Goal: Communication & Community: Ask a question

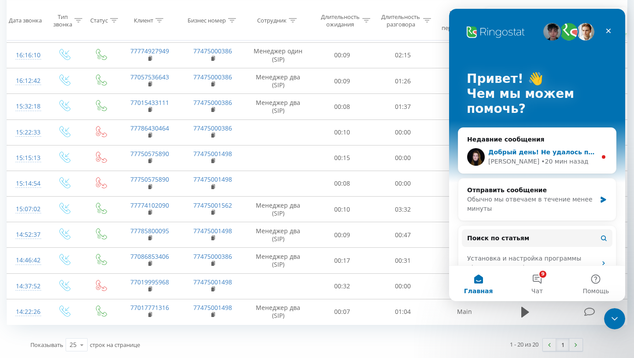
click at [517, 171] on div "Добрый день! ﻿Не удалось получить от вас ответа по поводу вашего запроса. Перен…" at bounding box center [538, 157] width 158 height 33
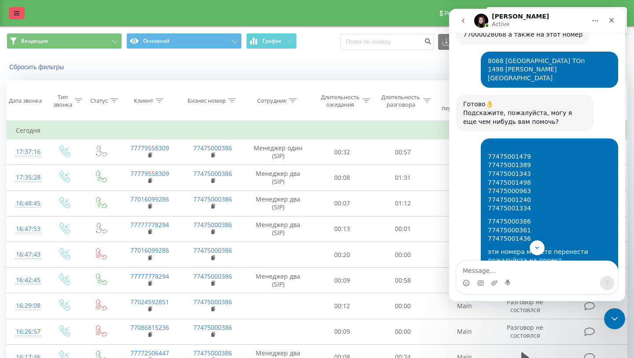
click at [17, 9] on link at bounding box center [17, 13] width 16 height 12
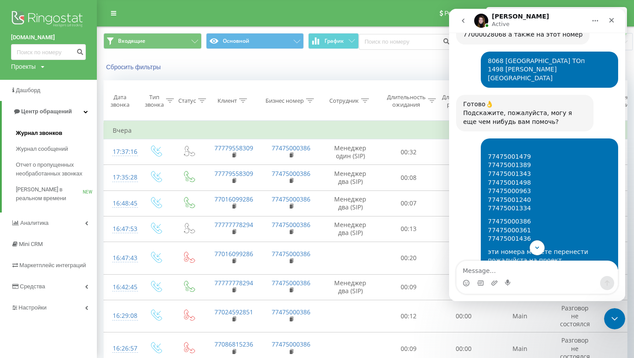
click at [58, 129] on span "Журнал звонков" at bounding box center [39, 133] width 46 height 9
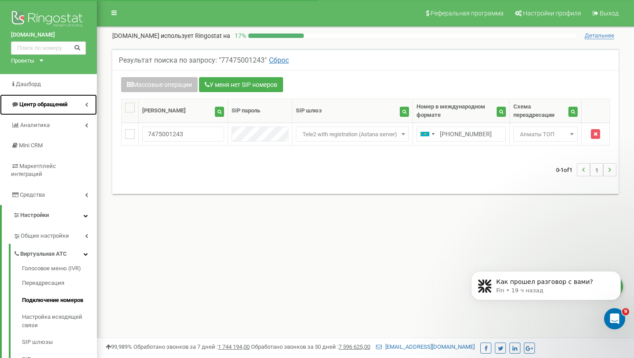
click at [53, 107] on span "Центр обращений" at bounding box center [43, 104] width 48 height 7
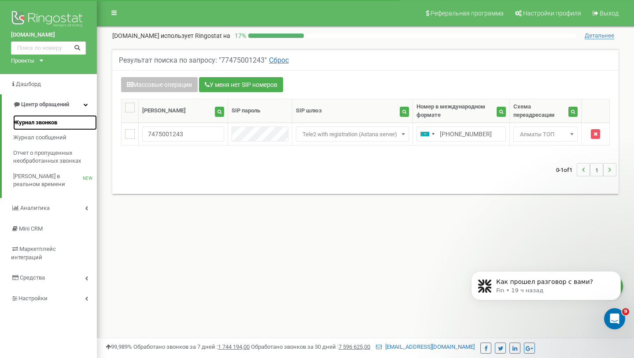
click at [48, 125] on span "Журнал звонков" at bounding box center [35, 123] width 44 height 8
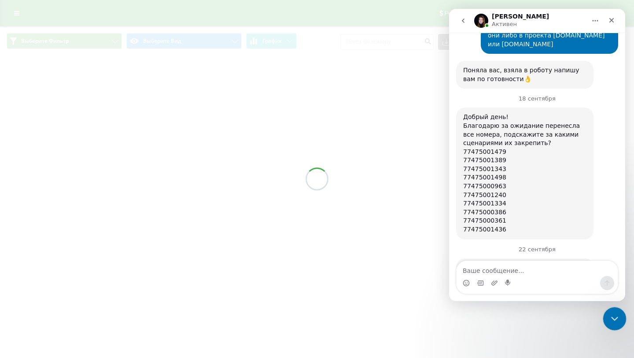
scroll to position [1459, 0]
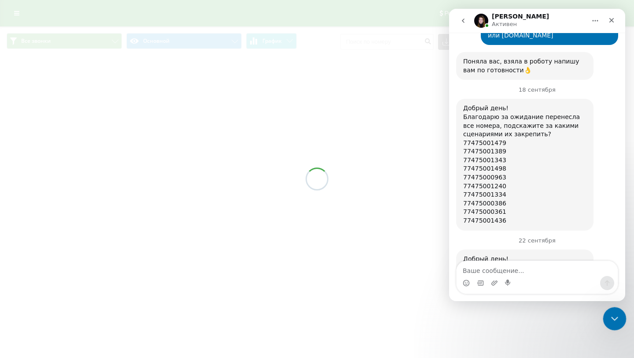
click at [620, 320] on div "Закрыть службу сообщений Intercom" at bounding box center [613, 317] width 21 height 21
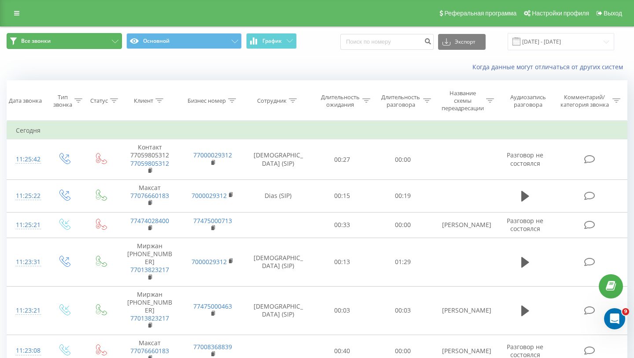
click at [86, 46] on button "Все звонки" at bounding box center [64, 41] width 115 height 16
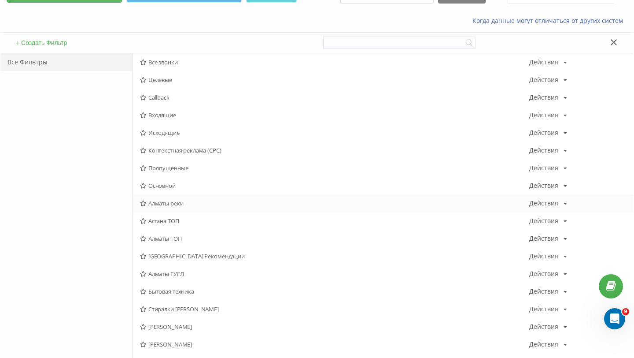
scroll to position [74, 0]
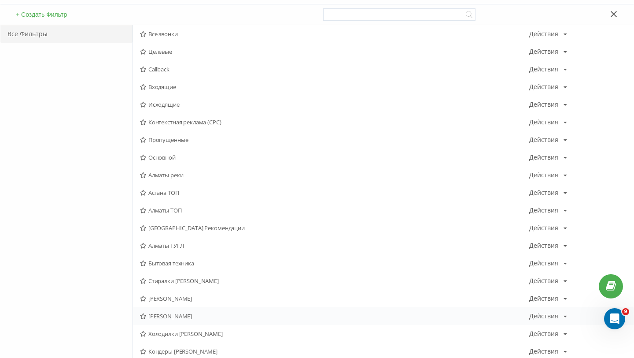
click at [187, 321] on div "Сергей Астана Действия Редактировать Копировать Удалить По умолчанию Поделиться" at bounding box center [383, 316] width 501 height 18
click at [186, 317] on span "Сергей Астана" at bounding box center [334, 316] width 389 height 6
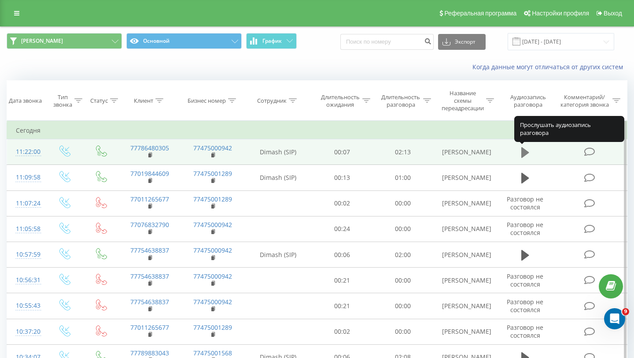
click at [526, 155] on icon at bounding box center [526, 152] width 8 height 12
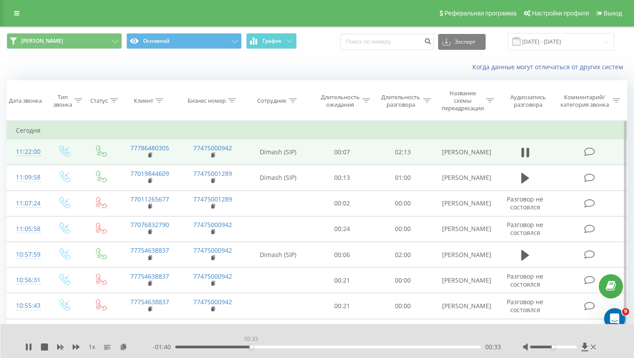
click at [251, 346] on div "00:33" at bounding box center [328, 346] width 306 height 3
click at [283, 348] on div "00:33" at bounding box center [328, 346] width 306 height 3
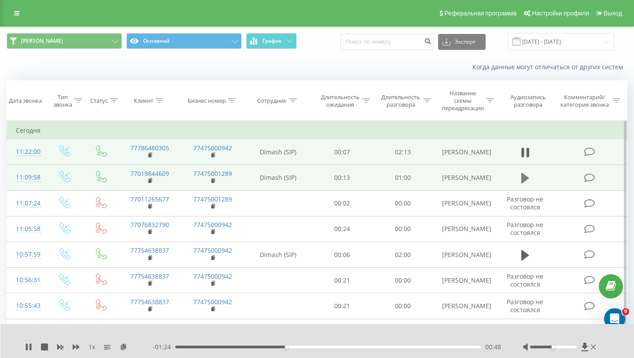
click at [529, 176] on icon at bounding box center [526, 178] width 8 height 12
click at [213, 182] on rect at bounding box center [212, 181] width 3 height 4
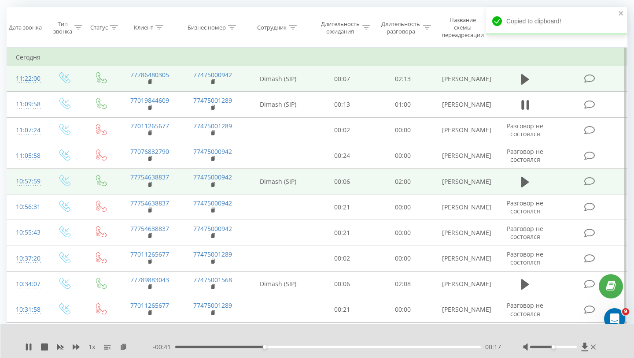
scroll to position [82, 0]
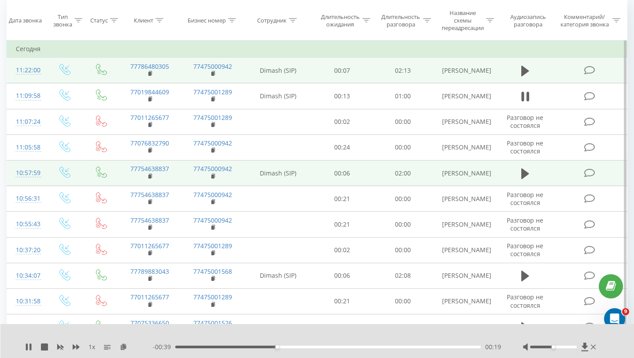
click at [524, 181] on span at bounding box center [525, 177] width 13 height 8
click at [524, 174] on icon at bounding box center [526, 173] width 8 height 11
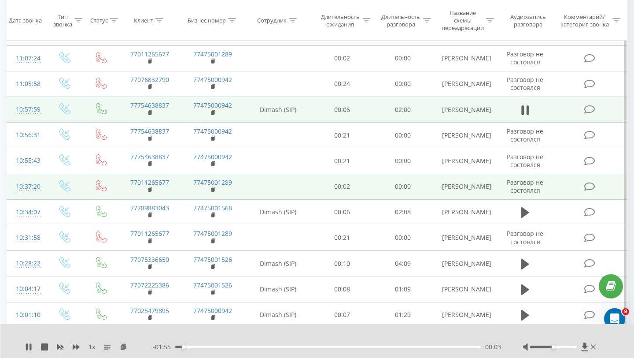
scroll to position [145, 0]
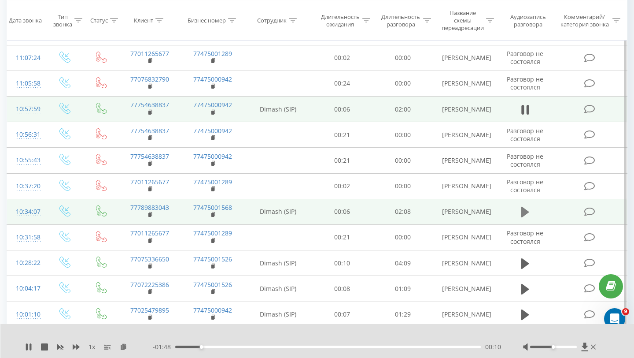
click at [531, 212] on button at bounding box center [525, 211] width 13 height 13
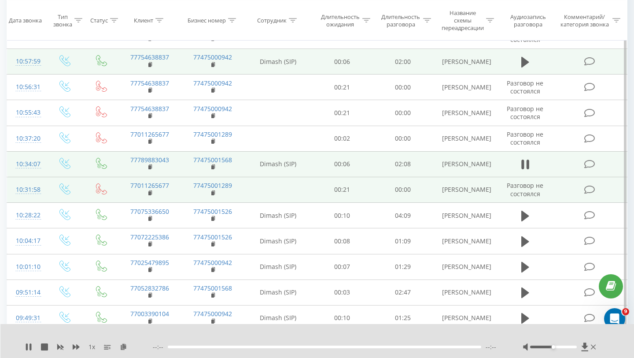
scroll to position [194, 0]
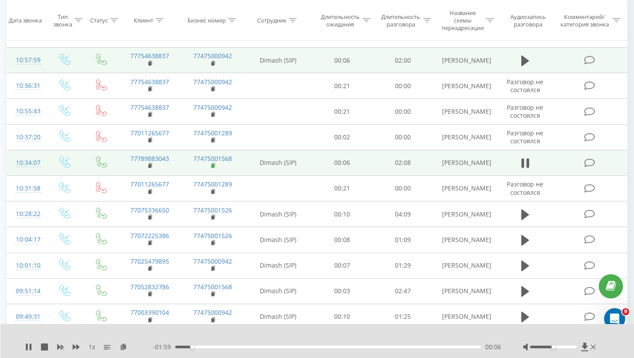
click at [214, 166] on rect at bounding box center [212, 166] width 3 height 4
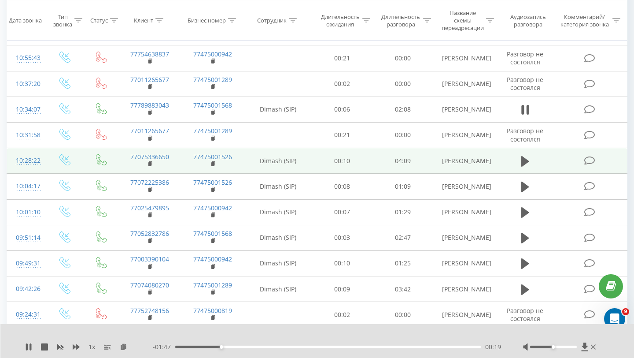
scroll to position [249, 0]
click at [534, 164] on td at bounding box center [526, 160] width 58 height 26
click at [526, 162] on icon at bounding box center [526, 159] width 8 height 11
click at [211, 166] on td "77475001526" at bounding box center [213, 160] width 63 height 26
click at [215, 163] on icon at bounding box center [213, 162] width 3 height 4
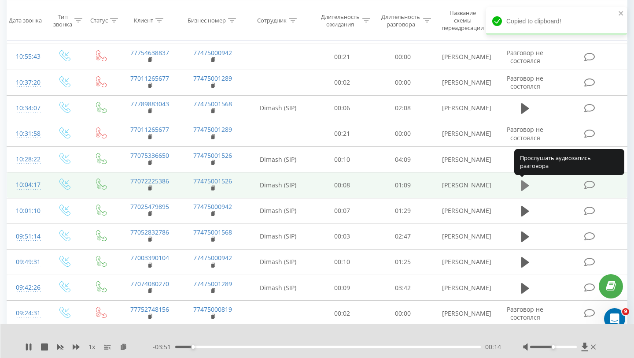
click at [525, 188] on icon at bounding box center [526, 185] width 8 height 11
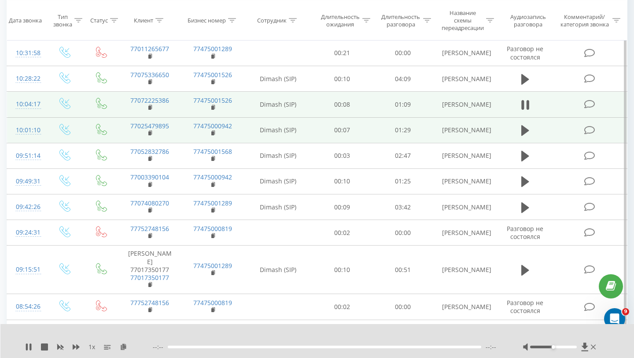
scroll to position [330, 0]
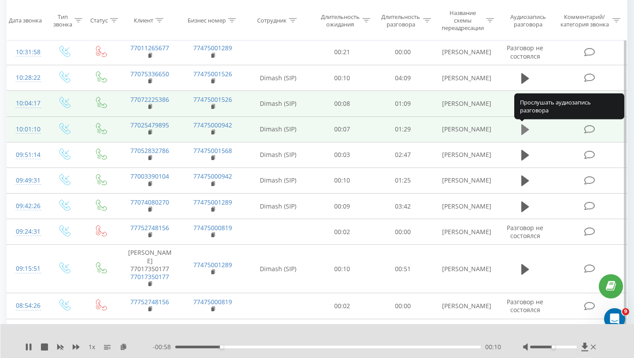
click at [527, 129] on icon at bounding box center [526, 129] width 8 height 11
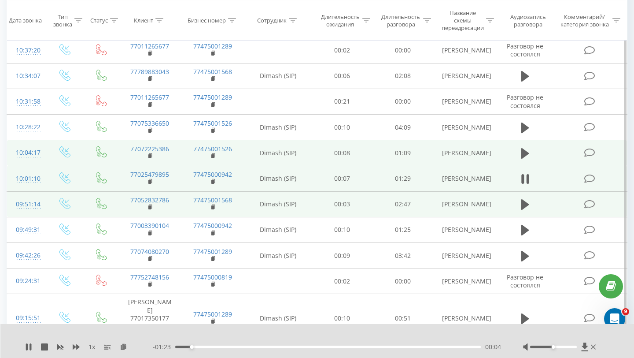
scroll to position [289, 0]
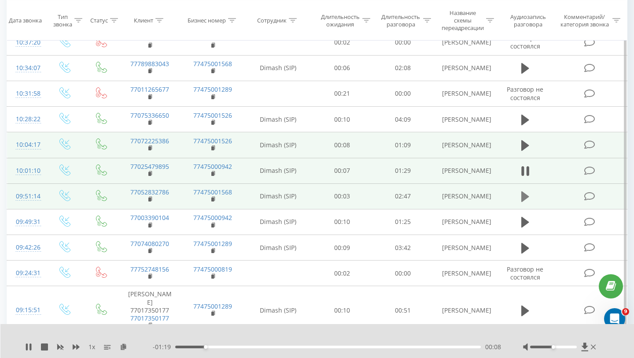
click at [527, 199] on icon at bounding box center [526, 196] width 8 height 12
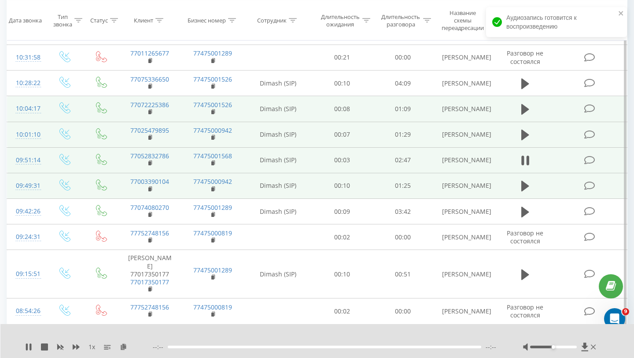
scroll to position [326, 0]
click at [520, 190] on button at bounding box center [525, 185] width 13 height 13
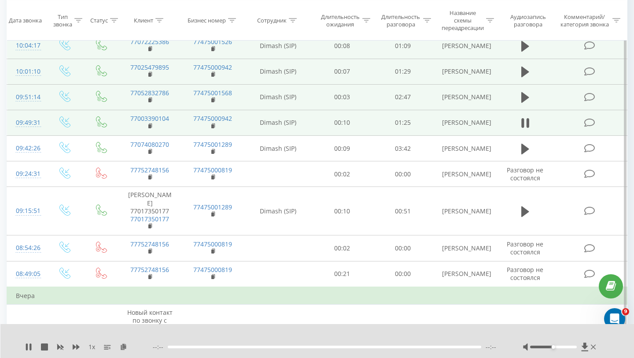
scroll to position [372, 0]
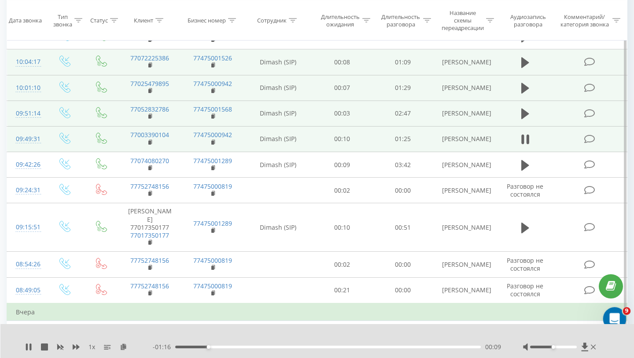
click at [613, 308] on div "Открыть службу сообщений Intercom" at bounding box center [613, 317] width 29 height 29
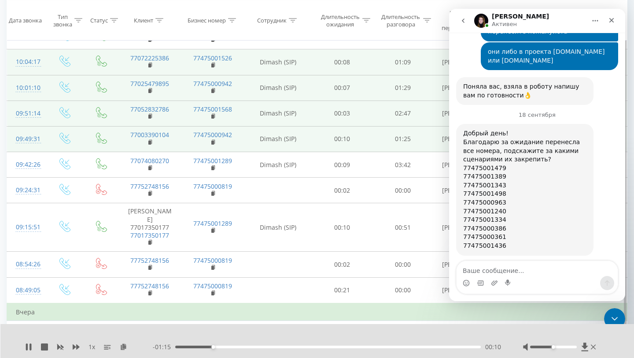
scroll to position [1459, 0]
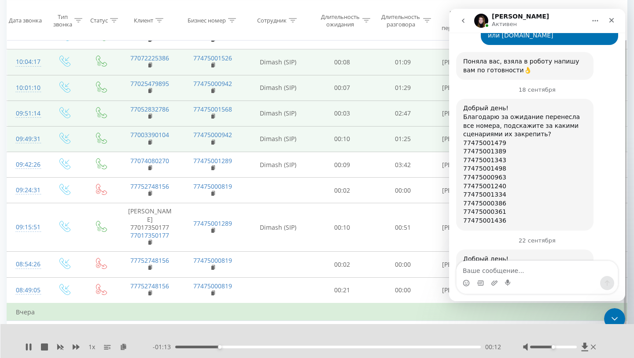
click at [465, 30] on nav "Yeva Активен" at bounding box center [537, 21] width 176 height 24
click at [464, 23] on icon "go back" at bounding box center [463, 20] width 7 height 7
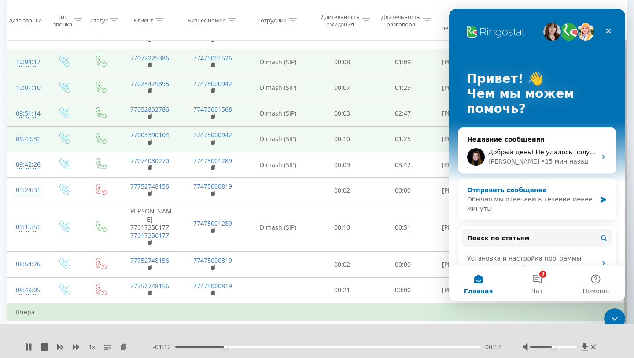
click at [549, 213] on div "Обычно мы отвечаем в течение менее минуты" at bounding box center [531, 204] width 129 height 19
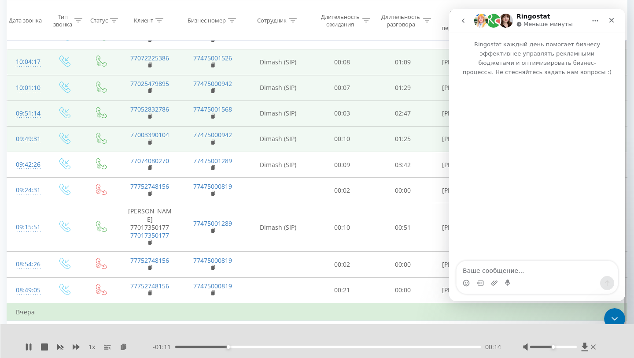
click at [519, 271] on textarea "Ваше сообщение..." at bounding box center [537, 268] width 161 height 15
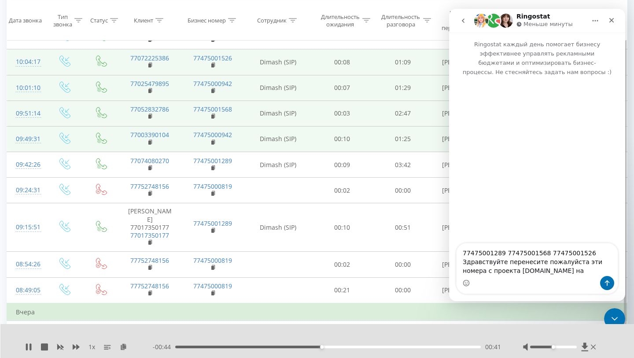
type textarea "77475001289 77475001568 77475001526 Здравствуйте перенесите пожалуйста эти номе…"
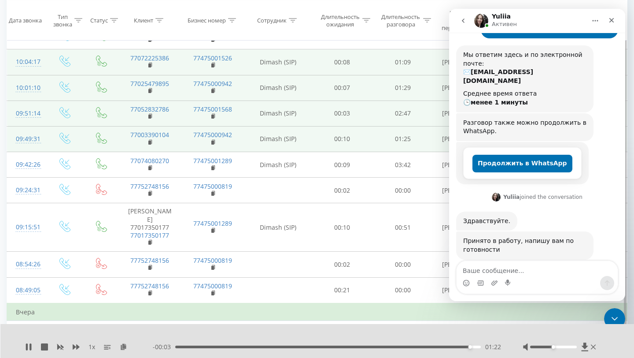
scroll to position [102, 0]
click at [466, 278] on div "Мессенджер Intercom" at bounding box center [466, 283] width 7 height 14
click at [466, 279] on div "Мессенджер Intercom" at bounding box center [466, 283] width 7 height 14
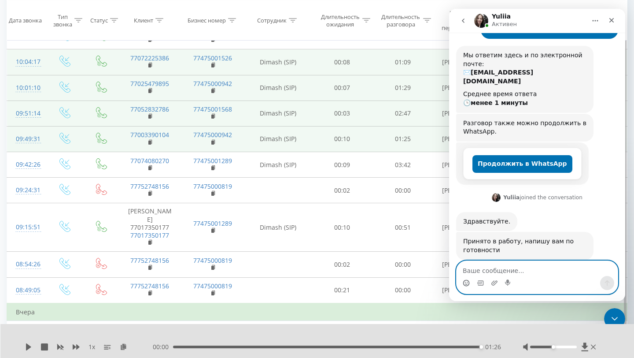
click at [465, 280] on circle "Средство выбора эмодзи" at bounding box center [467, 283] width 6 height 6
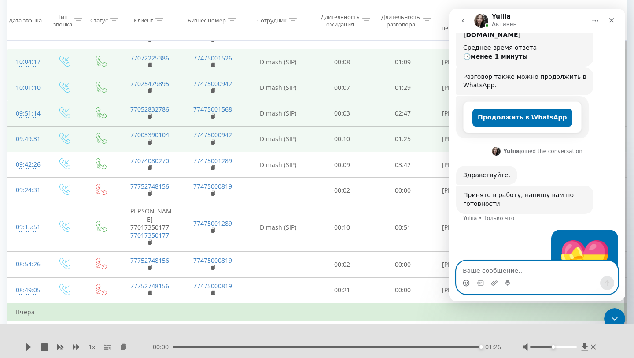
scroll to position [167, 0]
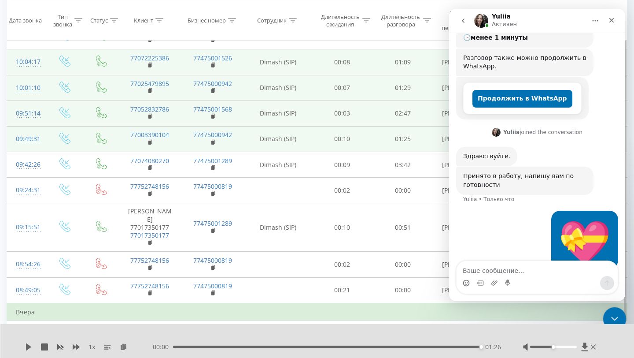
click at [614, 317] on icon "Закрыть службу сообщений Intercom" at bounding box center [613, 317] width 11 height 11
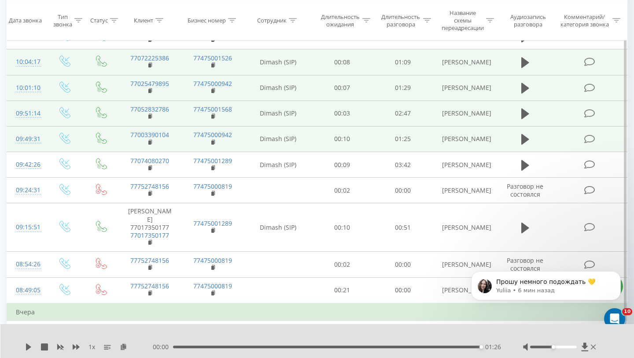
scroll to position [194, 0]
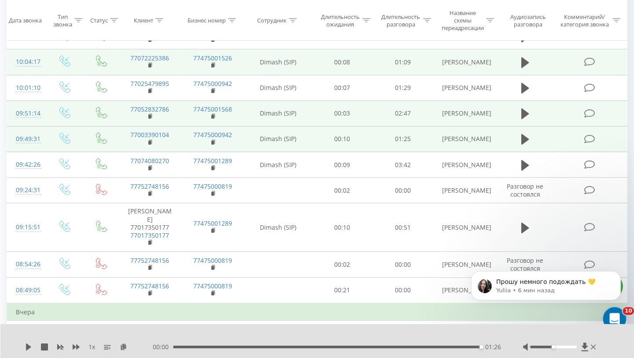
click at [611, 315] on icon "Открыть службу сообщений Intercom" at bounding box center [614, 317] width 15 height 15
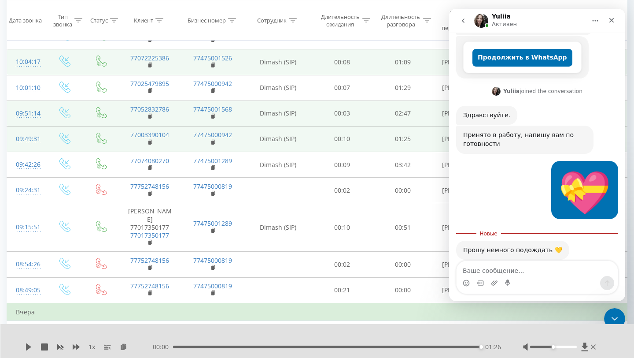
scroll to position [208, 0]
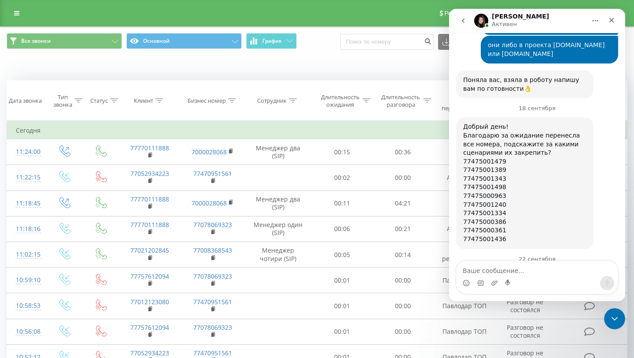
scroll to position [1459, 0]
